Goal: Use online tool/utility

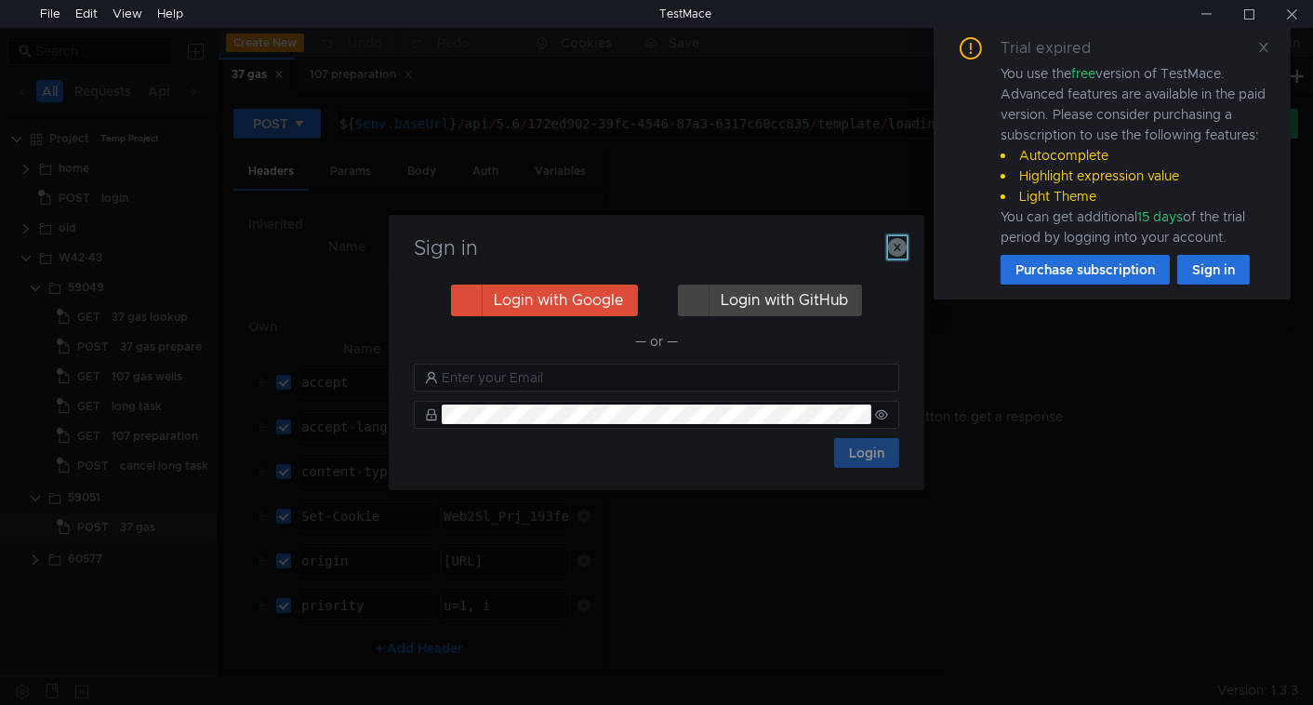
click at [896, 252] on icon "button" at bounding box center [897, 247] width 19 height 19
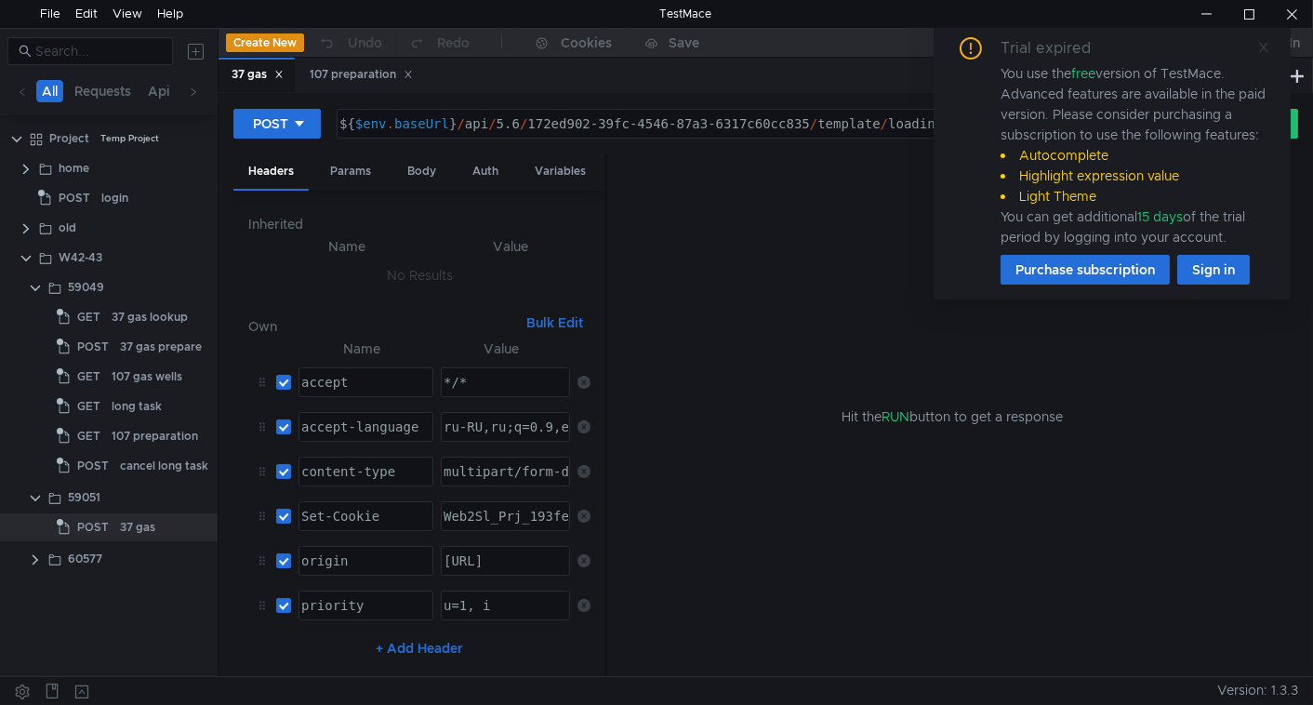
click at [1265, 45] on icon at bounding box center [1263, 47] width 9 height 9
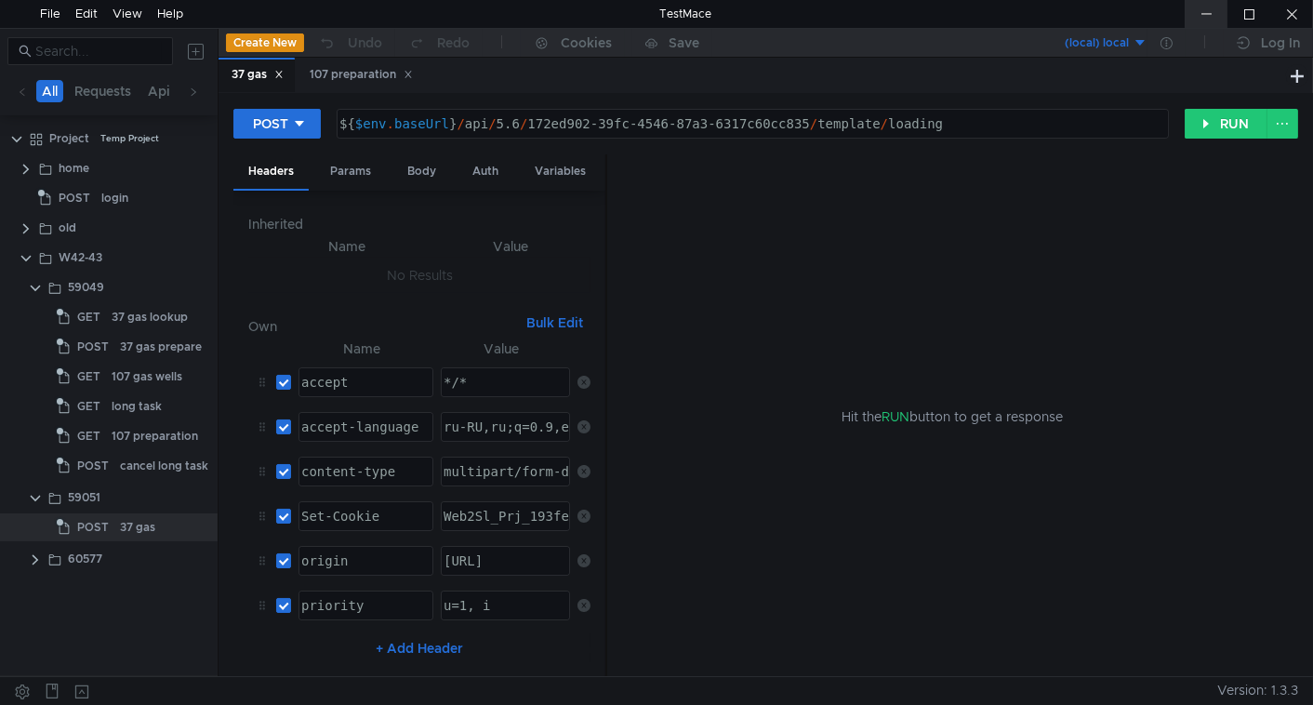
click at [1216, 13] on div at bounding box center [1206, 14] width 43 height 28
click at [433, 165] on div "Body" at bounding box center [422, 171] width 59 height 34
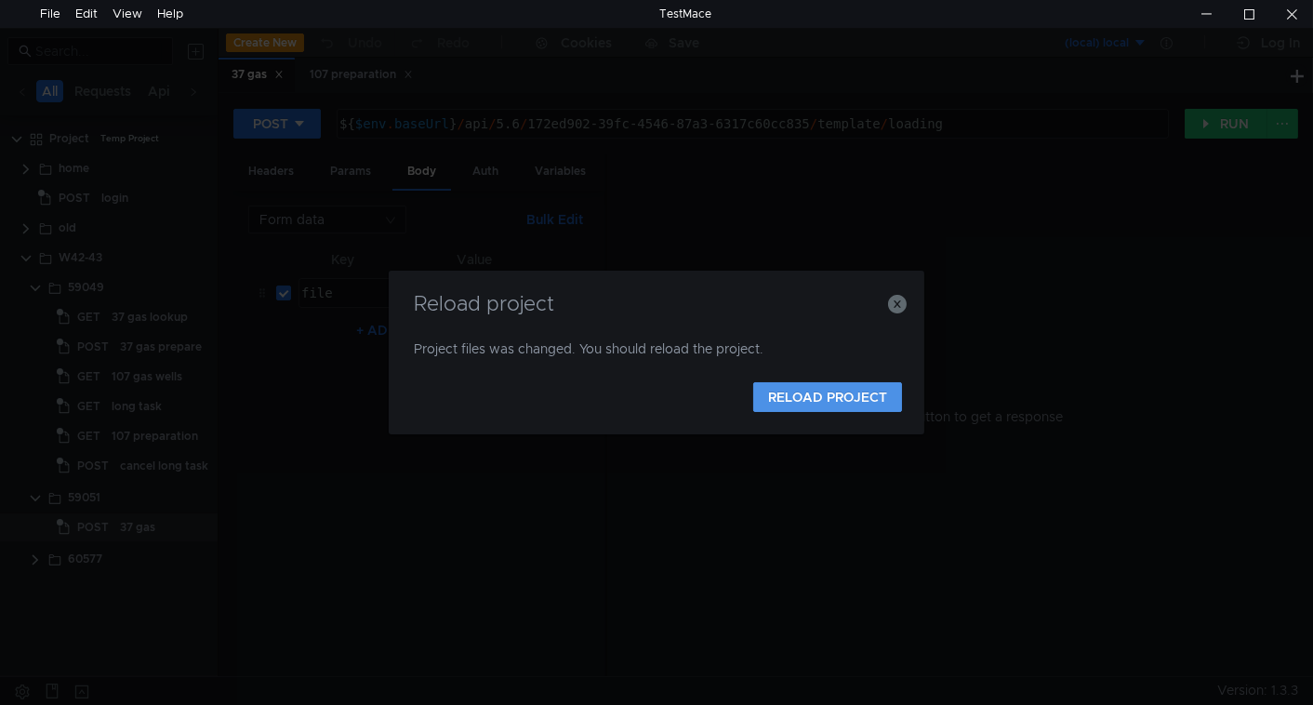
click at [807, 405] on button "RELOAD PROJECT" at bounding box center [827, 397] width 149 height 30
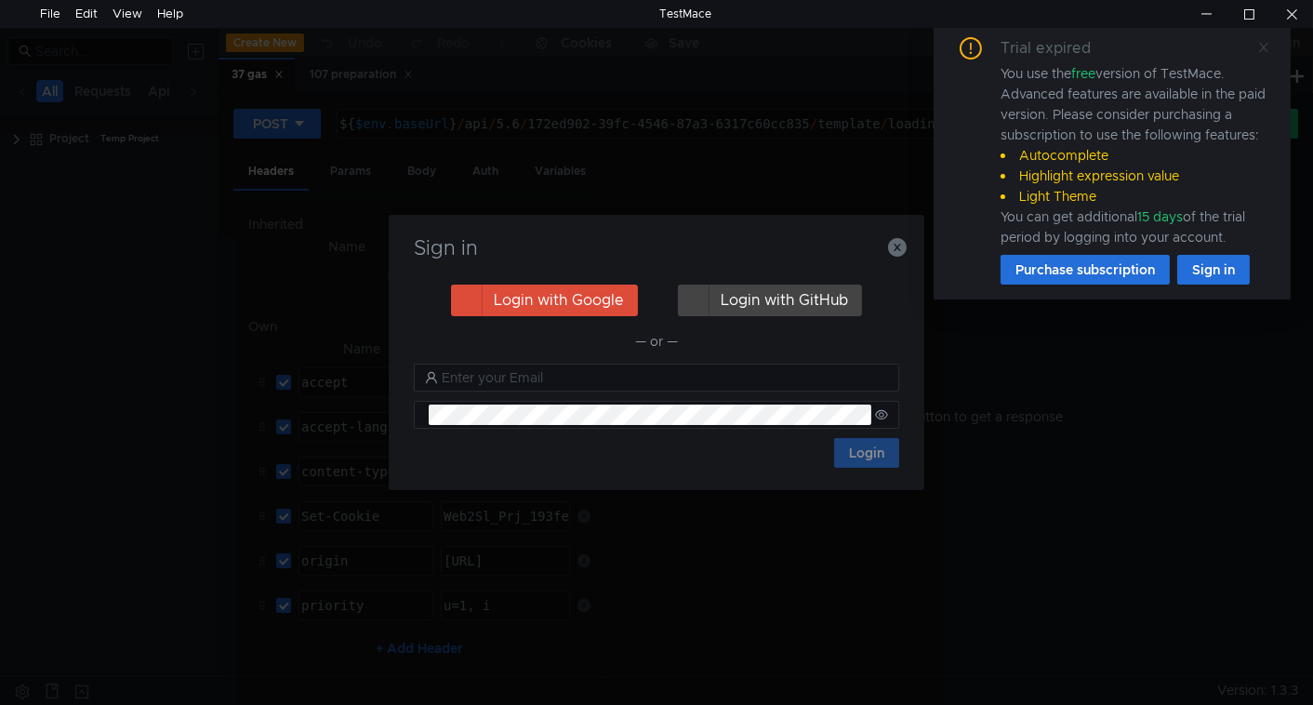
click at [1264, 44] on icon at bounding box center [1263, 47] width 9 height 9
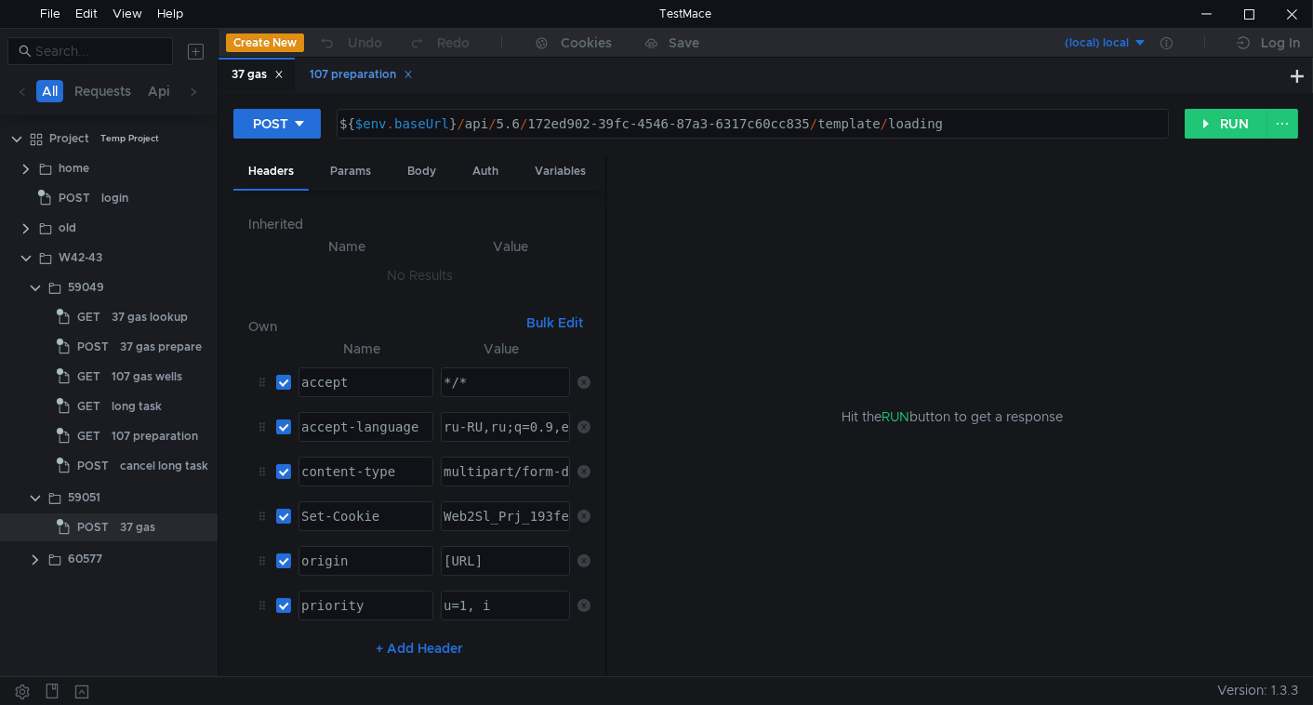
click at [413, 73] on icon at bounding box center [408, 74] width 9 height 9
click at [435, 174] on div "Body" at bounding box center [422, 171] width 59 height 34
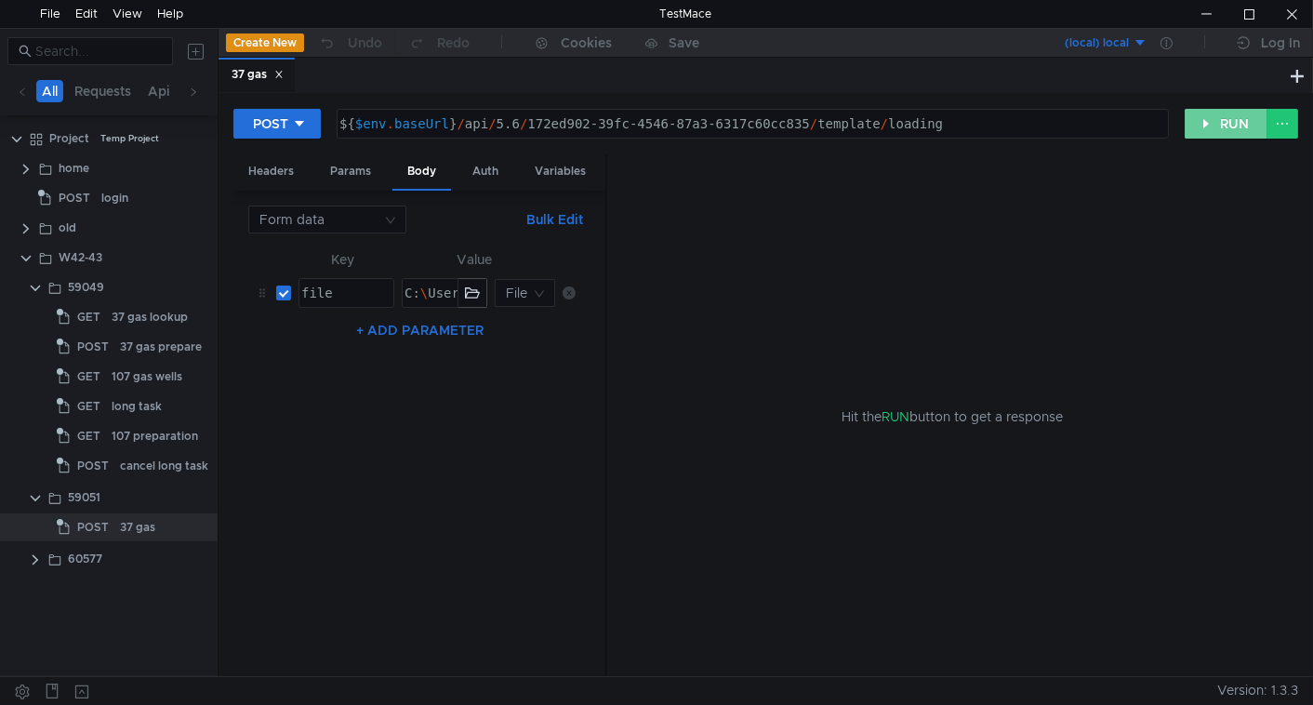
click at [1213, 132] on button "RUN" at bounding box center [1226, 124] width 83 height 30
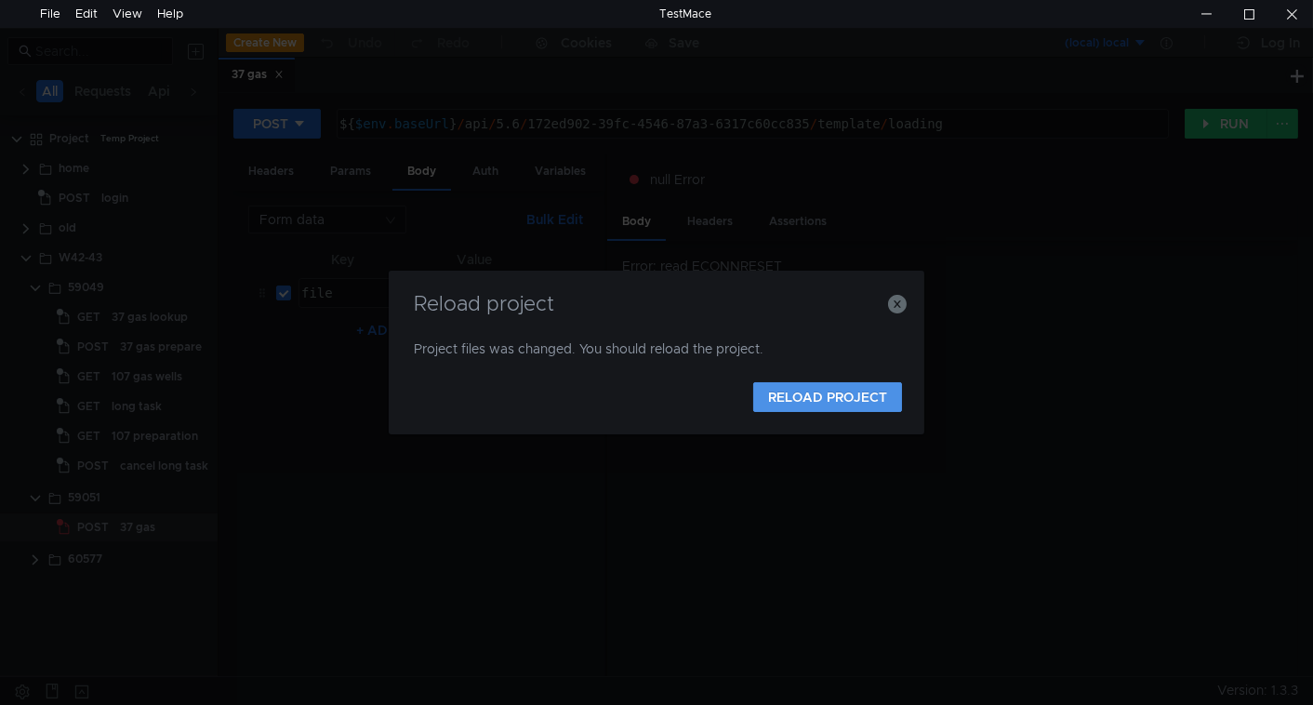
click at [829, 402] on button "RELOAD PROJECT" at bounding box center [827, 397] width 149 height 30
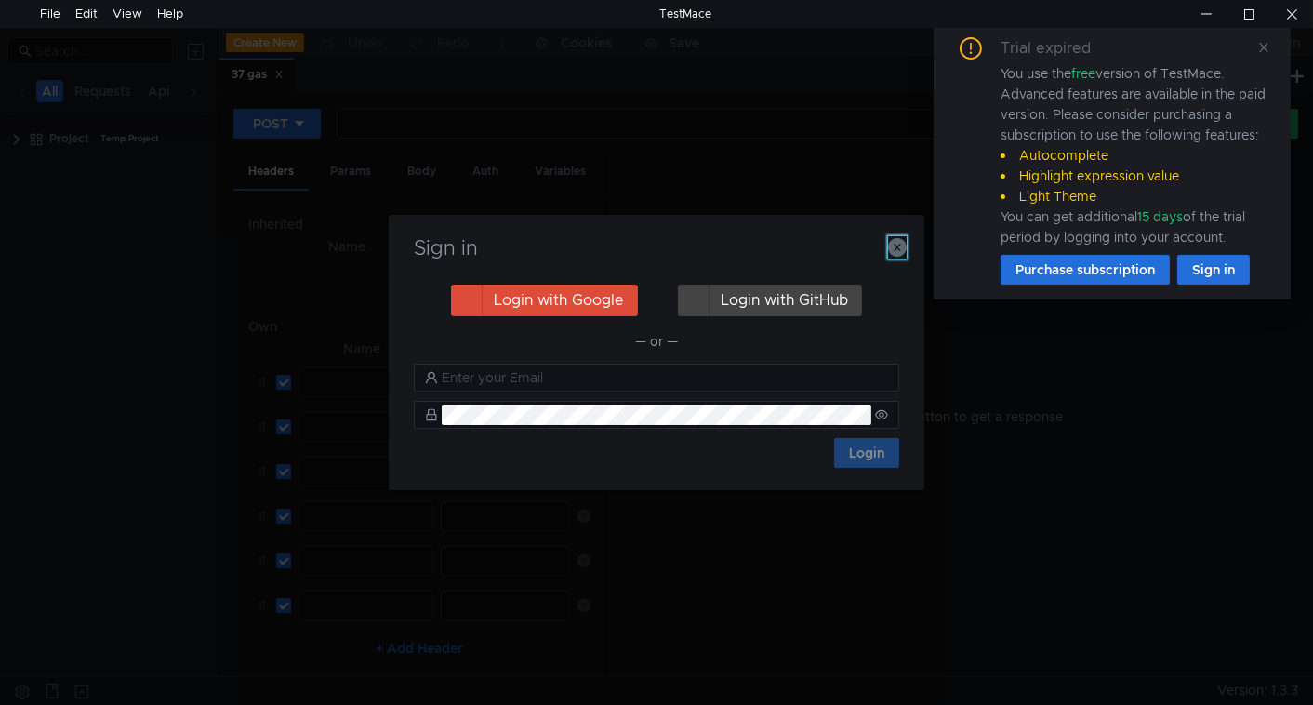
click at [903, 250] on icon "button" at bounding box center [897, 247] width 19 height 19
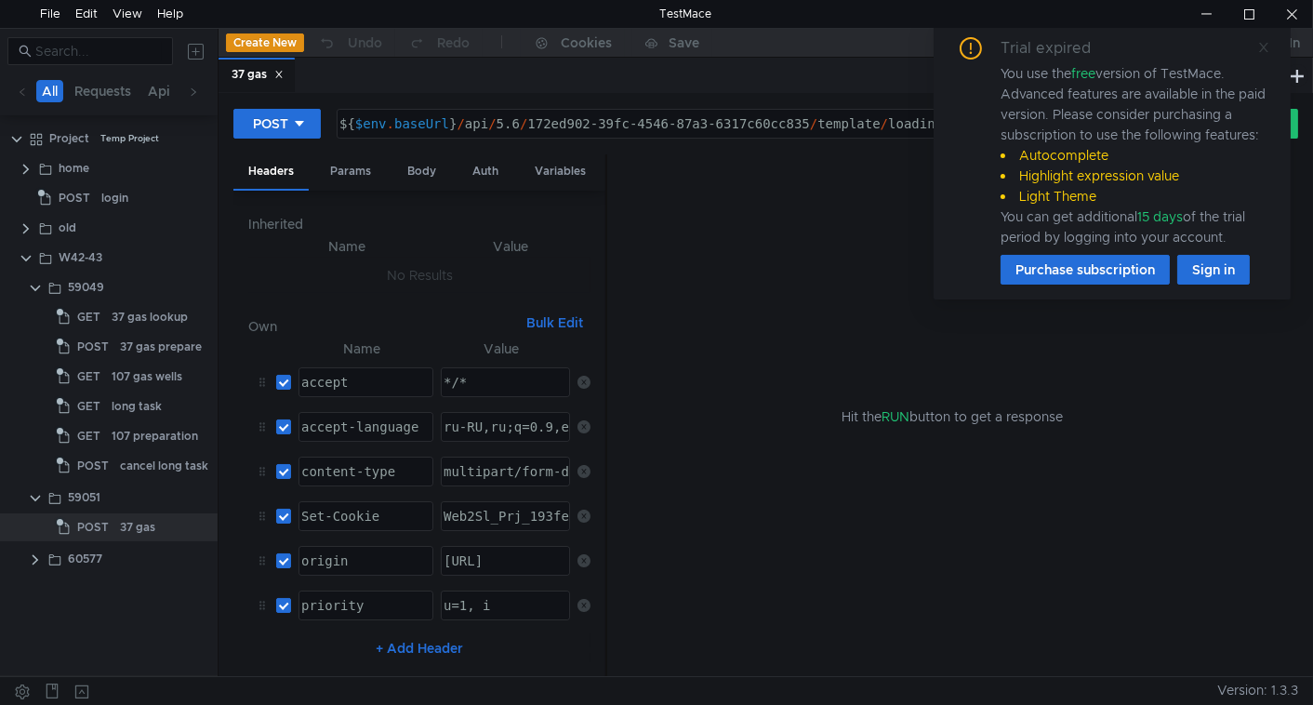
click at [1267, 46] on icon at bounding box center [1264, 47] width 13 height 13
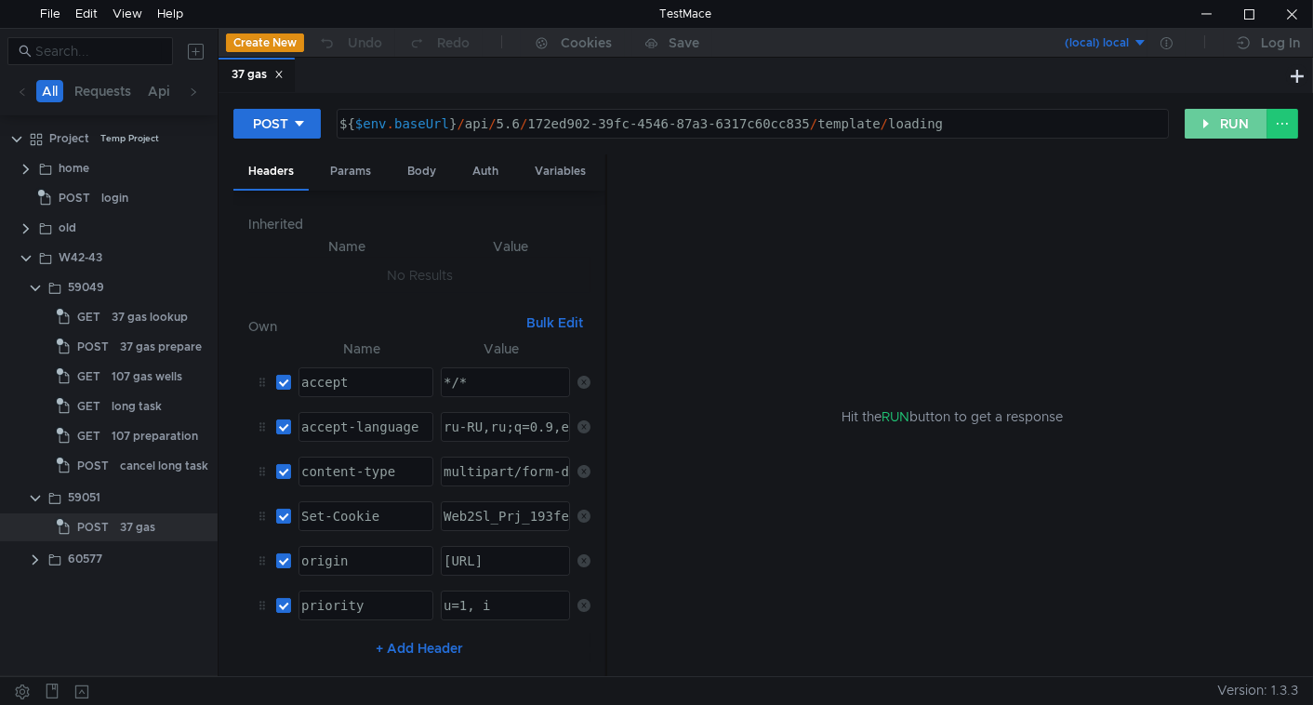
click at [1208, 123] on button "RUN" at bounding box center [1226, 124] width 83 height 30
